Goal: Information Seeking & Learning: Check status

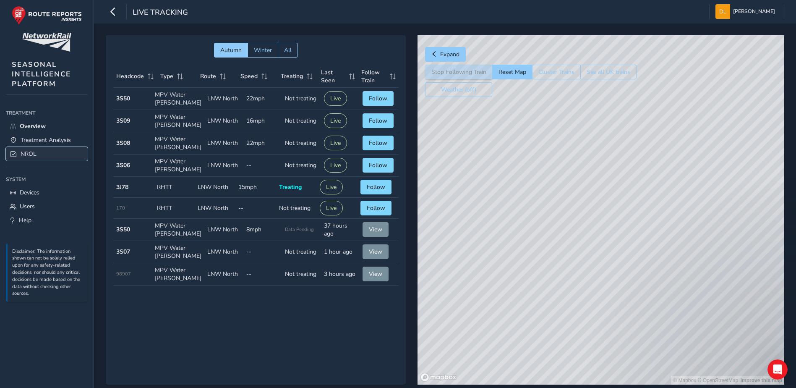
click at [35, 151] on span "NROL" at bounding box center [29, 154] width 16 height 8
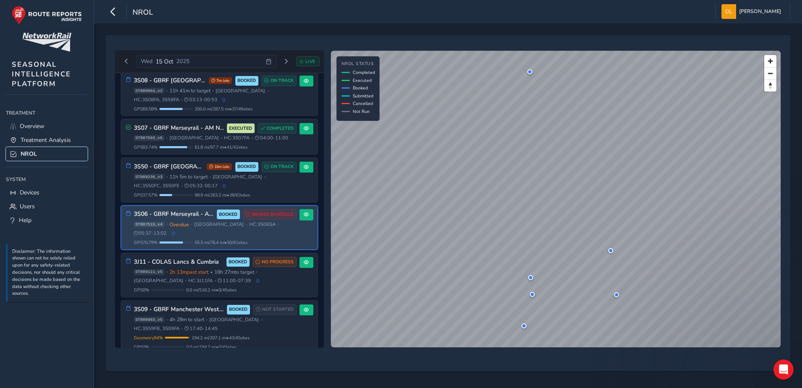
scroll to position [115, 0]
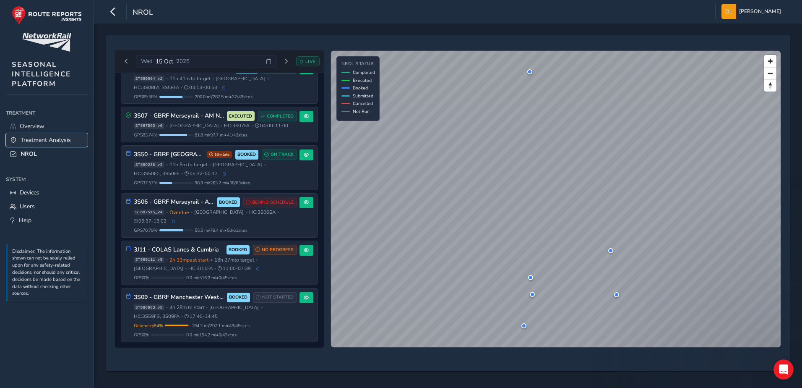
click at [38, 139] on span "Treatment Analysis" at bounding box center [46, 140] width 50 height 8
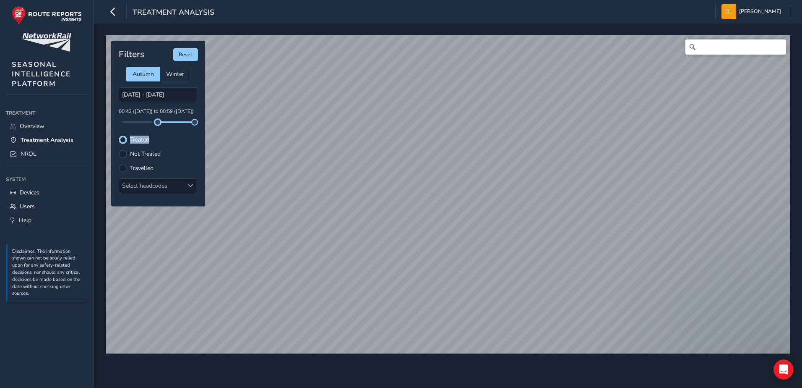
drag, startPoint x: 122, startPoint y: 122, endPoint x: 158, endPoint y: 132, distance: 36.8
click at [158, 132] on div "Filters Reset Autumn Winter [DATE] - [DATE] 00:42 ([DATE]) to 00:59 ([DATE]) Tr…" at bounding box center [158, 123] width 94 height 165
drag, startPoint x: 158, startPoint y: 132, endPoint x: 123, endPoint y: 167, distance: 49.2
click at [123, 167] on div at bounding box center [123, 168] width 8 height 8
click at [131, 122] on div at bounding box center [158, 122] width 73 height 2
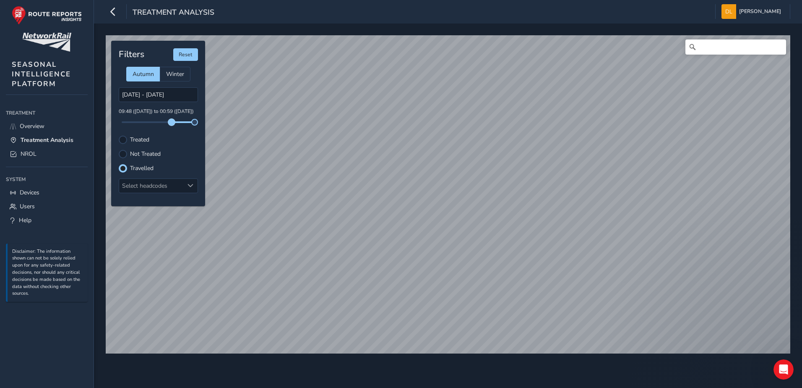
drag, startPoint x: 131, startPoint y: 121, endPoint x: 172, endPoint y: 124, distance: 40.8
click at [172, 124] on span at bounding box center [171, 122] width 7 height 7
